Goal: Transaction & Acquisition: Purchase product/service

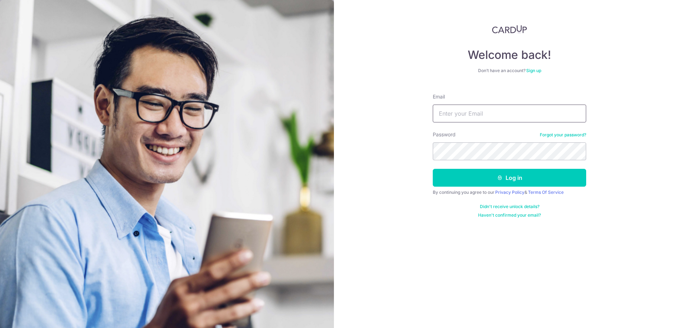
click at [489, 114] on input "Email" at bounding box center [510, 114] width 154 height 18
type input "kohtecksan@gmail.com"
click at [509, 179] on button "Log in" at bounding box center [510, 178] width 154 height 18
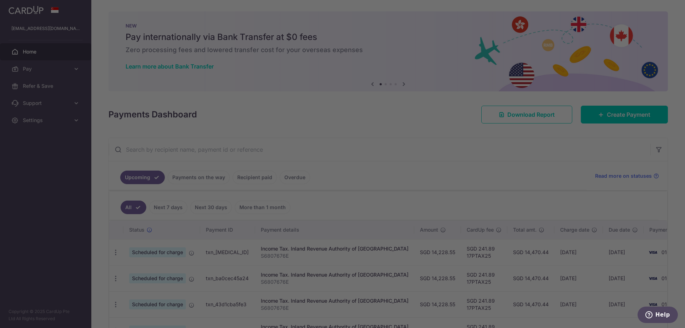
click at [75, 70] on div at bounding box center [346, 165] width 692 height 331
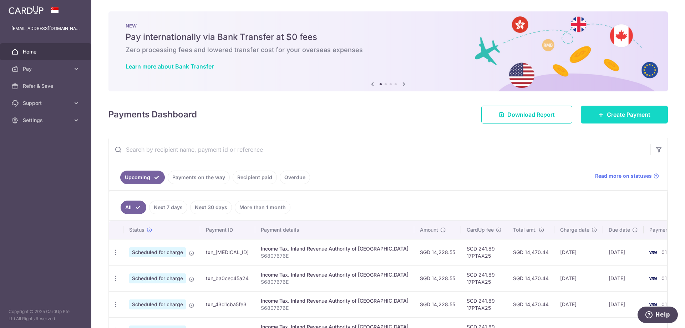
click at [609, 119] on link "Create Payment" at bounding box center [624, 115] width 87 height 18
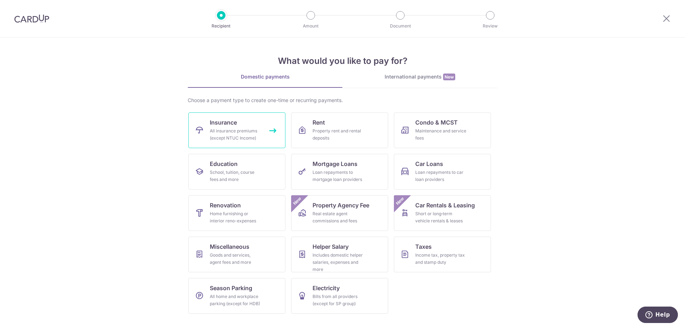
click at [230, 129] on div "All insurance premiums (except NTUC Income)" at bounding box center [235, 134] width 51 height 14
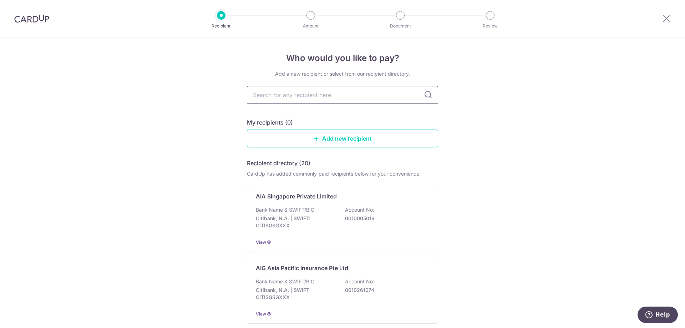
click at [349, 99] on input "text" at bounding box center [342, 95] width 191 height 18
type input "United Overseas Insurance"
click at [424, 91] on icon at bounding box center [428, 95] width 9 height 9
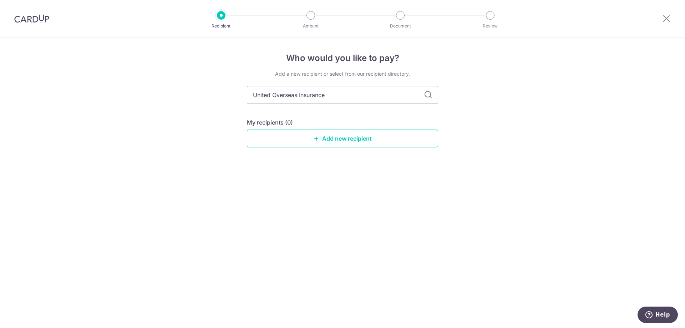
click at [427, 94] on icon at bounding box center [428, 95] width 9 height 9
drag, startPoint x: 336, startPoint y: 95, endPoint x: 157, endPoint y: 80, distance: 178.8
click at [157, 80] on div "Who would you like to pay? Add a new recipient or select from our recipient dir…" at bounding box center [342, 182] width 685 height 291
type input "UOI"
click at [427, 95] on icon at bounding box center [428, 95] width 9 height 9
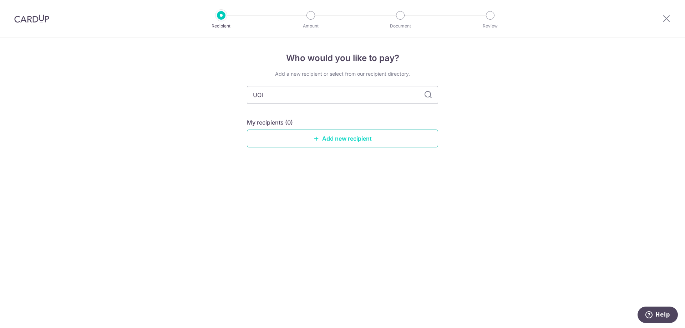
click at [345, 140] on link "Add new recipient" at bounding box center [342, 139] width 191 height 18
